Goal: Task Accomplishment & Management: Manage account settings

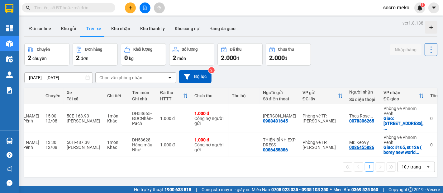
scroll to position [0, 78]
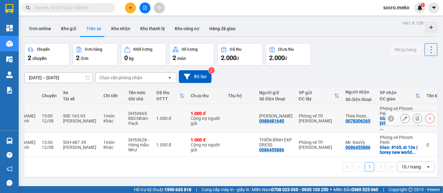
click at [402, 116] on icon at bounding box center [404, 118] width 4 height 4
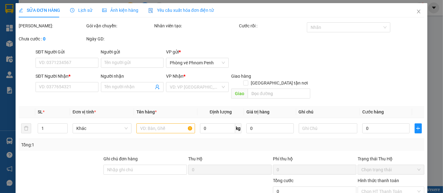
click at [120, 12] on span "Ảnh kiện hàng" at bounding box center [120, 10] width 36 height 5
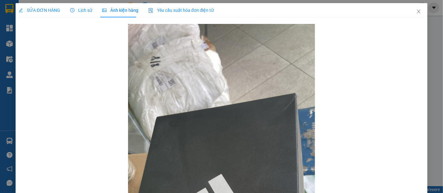
click at [47, 9] on span "SỬA ĐƠN HÀNG" at bounding box center [39, 10] width 41 height 5
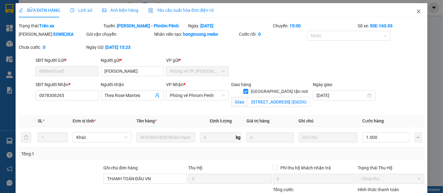
click at [418, 8] on span "Close" at bounding box center [418, 11] width 17 height 17
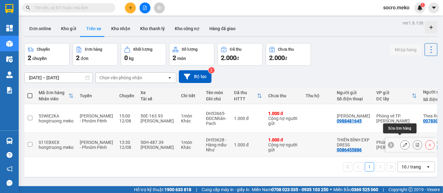
click at [402, 143] on icon at bounding box center [404, 145] width 4 height 4
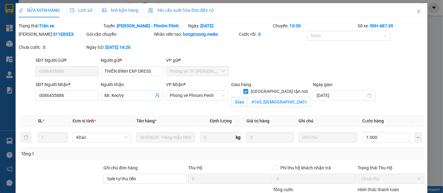
click at [120, 10] on span "Ảnh kiện hàng" at bounding box center [120, 10] width 36 height 5
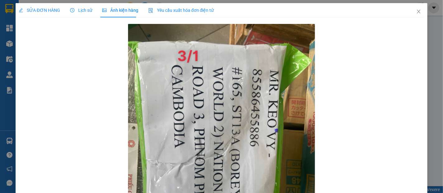
click at [41, 9] on span "SỬA ĐƠN HÀNG" at bounding box center [39, 10] width 41 height 5
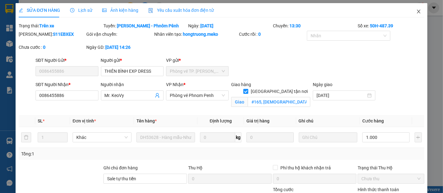
click at [416, 12] on icon "close" at bounding box center [418, 11] width 5 height 5
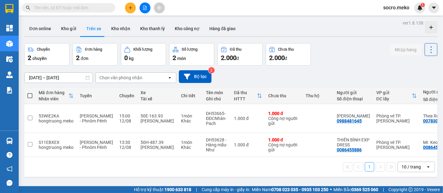
click at [334, 54] on div "Chuyến 2 chuyến Đơn hàng 2 đơn Khối lượng 0 kg Số lượng 2 món Đã thu 2.000 đ Ch…" at bounding box center [230, 54] width 413 height 22
